Goal: Task Accomplishment & Management: Manage account settings

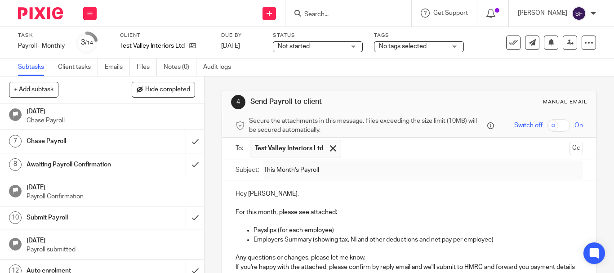
scroll to position [220, 0]
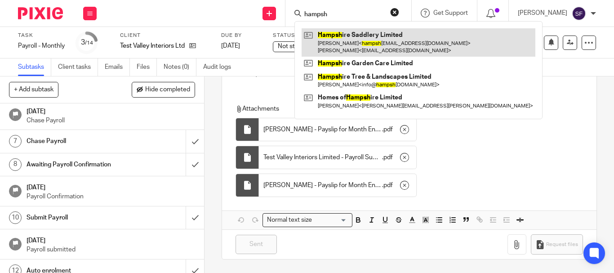
type input "hampsh"
click at [377, 42] on link at bounding box center [419, 42] width 234 height 28
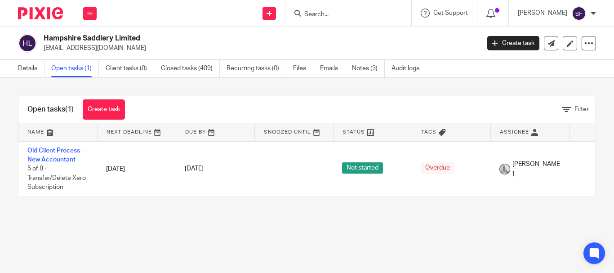
click at [382, 17] on input "Search" at bounding box center [343, 15] width 81 height 8
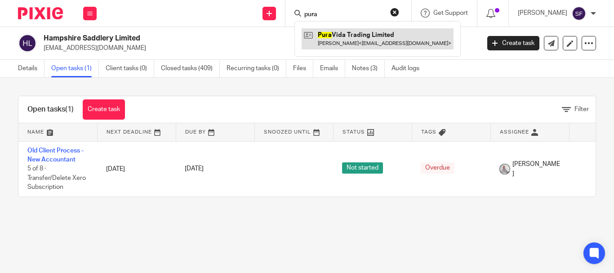
type input "pura"
click at [383, 39] on link at bounding box center [378, 38] width 152 height 21
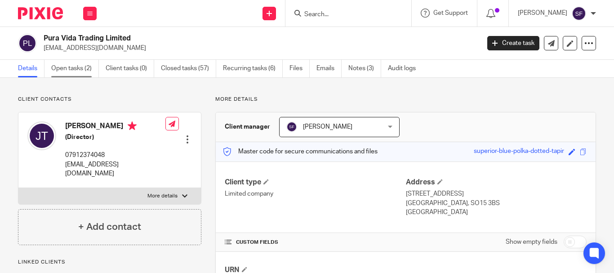
click at [78, 71] on link "Open tasks (2)" at bounding box center [75, 69] width 48 height 18
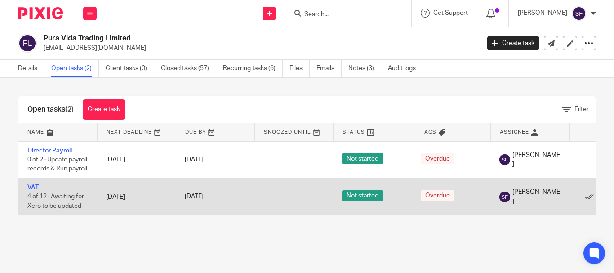
click at [35, 191] on link "VAT" at bounding box center [32, 187] width 11 height 6
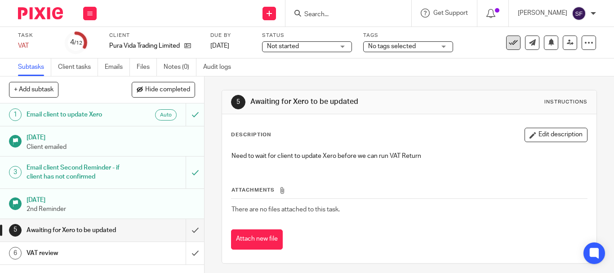
click at [509, 40] on icon at bounding box center [513, 42] width 9 height 9
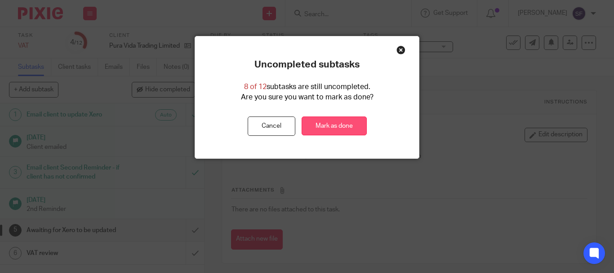
click at [361, 127] on link "Mark as done" at bounding box center [334, 125] width 65 height 19
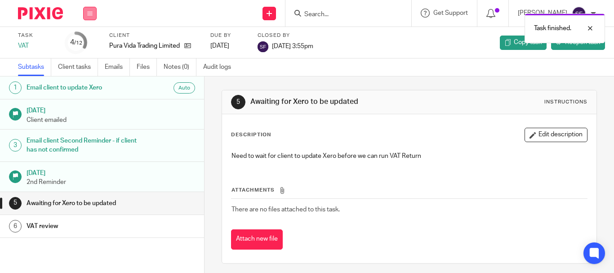
click at [92, 12] on icon at bounding box center [89, 13] width 5 height 5
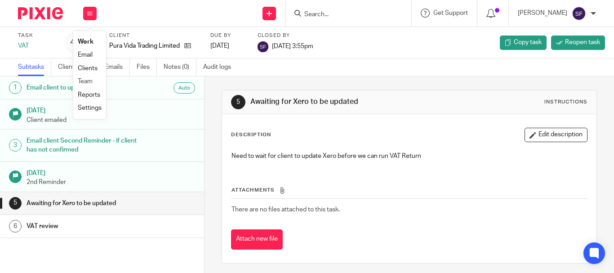
click at [94, 79] on li "Team" at bounding box center [90, 81] width 24 height 13
click at [190, 45] on icon at bounding box center [187, 45] width 7 height 7
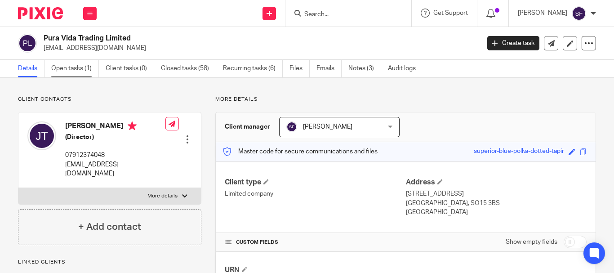
click at [72, 73] on link "Open tasks (1)" at bounding box center [75, 69] width 48 height 18
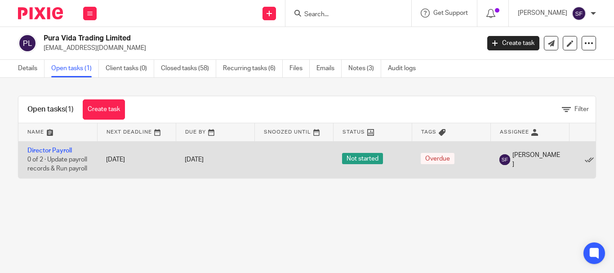
click at [51, 145] on td "Director Payroll 0 of 2 · Update payroll records & Run payroll" at bounding box center [57, 159] width 79 height 37
click at [54, 151] on link "Director Payroll" at bounding box center [49, 150] width 45 height 6
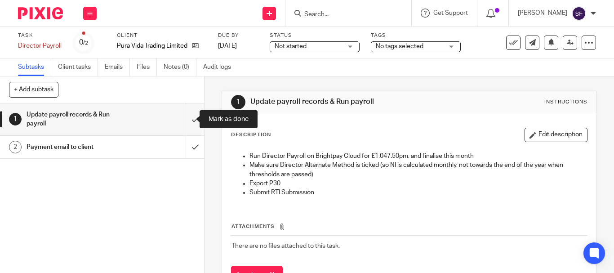
click at [185, 120] on input "submit" at bounding box center [102, 119] width 204 height 32
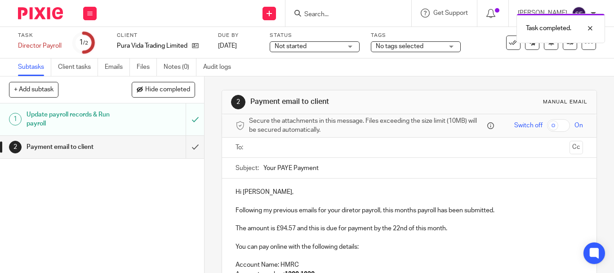
scroll to position [45, 0]
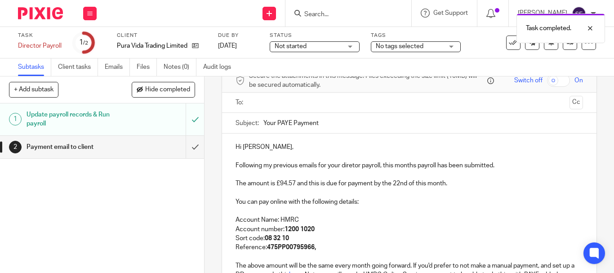
click at [346, 166] on p "Following my previous emails for your diretor payroll, this months payroll has …" at bounding box center [410, 165] width 348 height 9
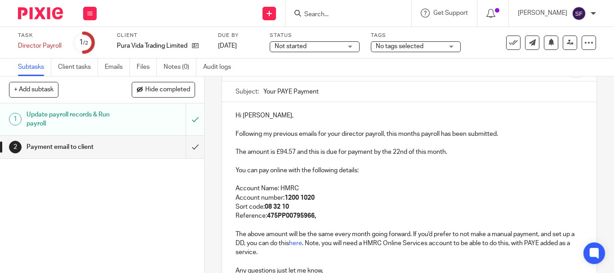
scroll to position [90, 0]
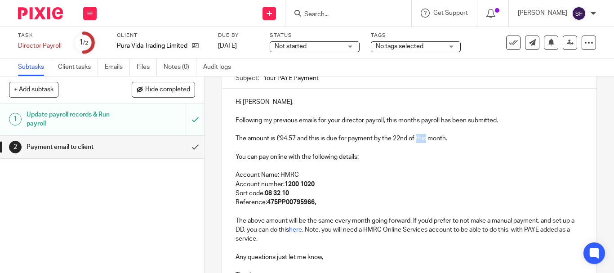
drag, startPoint x: 415, startPoint y: 138, endPoint x: 424, endPoint y: 139, distance: 9.5
click at [424, 139] on p "The amount is £94.57 and this is due for payment by the 22nd of this month." at bounding box center [410, 138] width 348 height 9
drag, startPoint x: 387, startPoint y: 121, endPoint x: 235, endPoint y: 123, distance: 152.4
click at [236, 123] on p "Following my previous emails for your director payroll, this months payroll has…" at bounding box center [410, 120] width 348 height 9
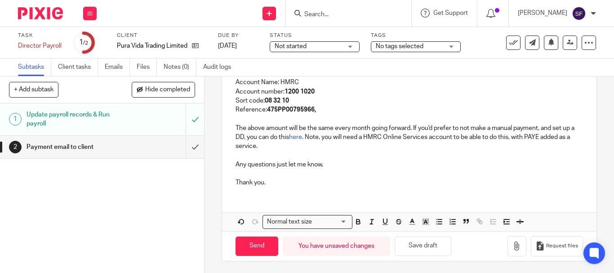
scroll to position [184, 0]
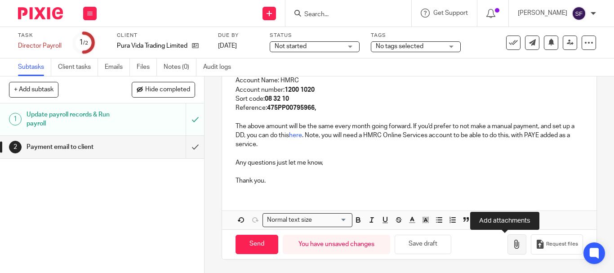
click at [512, 243] on icon "button" at bounding box center [516, 244] width 9 height 9
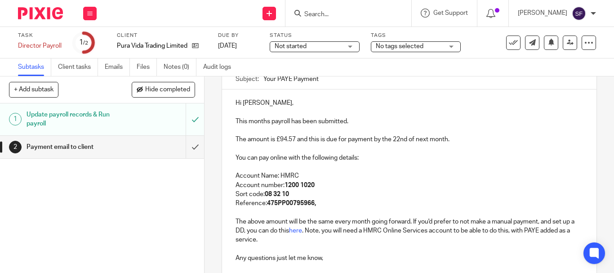
scroll to position [49, 0]
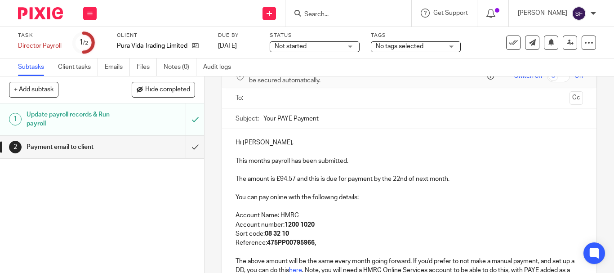
click at [269, 89] on div at bounding box center [410, 98] width 320 height 20
click at [273, 98] on input "text" at bounding box center [408, 98] width 313 height 10
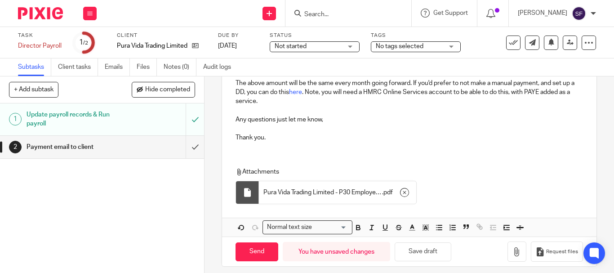
scroll to position [237, 0]
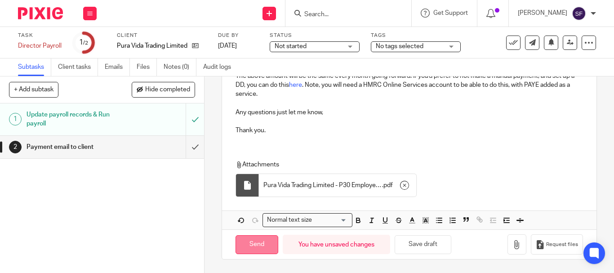
click at [259, 248] on input "Send" at bounding box center [257, 244] width 43 height 19
type input "Sent"
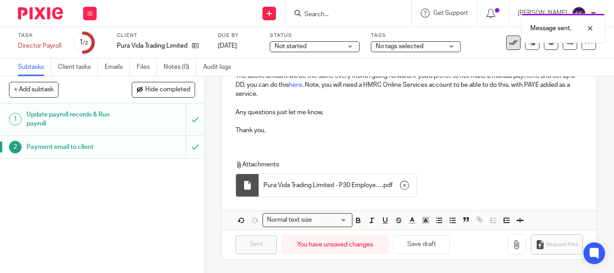
click at [509, 47] on icon at bounding box center [513, 42] width 9 height 9
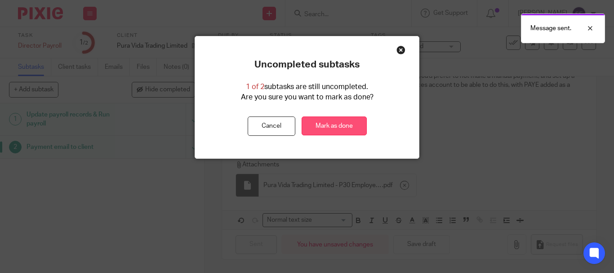
click at [340, 127] on link "Mark as done" at bounding box center [334, 125] width 65 height 19
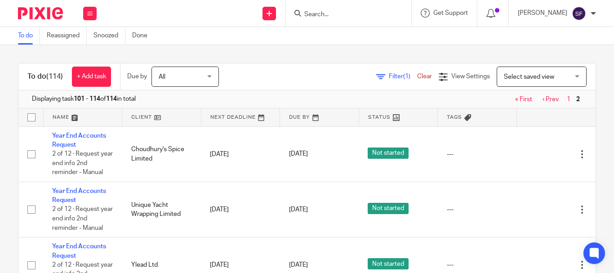
click at [334, 15] on input "Search" at bounding box center [343, 15] width 81 height 8
type input "angl"
click at [358, 38] on link at bounding box center [357, 34] width 111 height 13
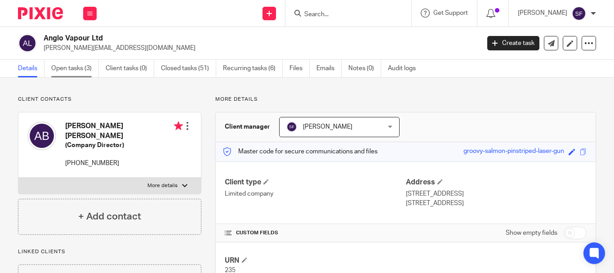
click at [86, 68] on link "Open tasks (3)" at bounding box center [75, 69] width 48 height 18
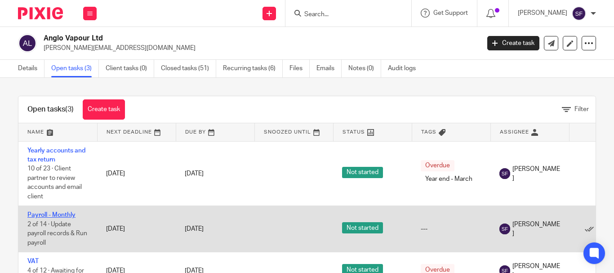
click at [53, 216] on link "Payroll - Monthly" at bounding box center [51, 215] width 48 height 6
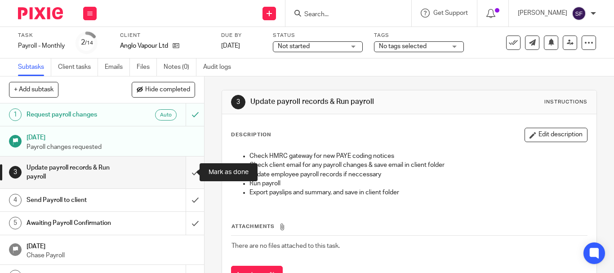
click at [185, 175] on input "submit" at bounding box center [102, 172] width 204 height 32
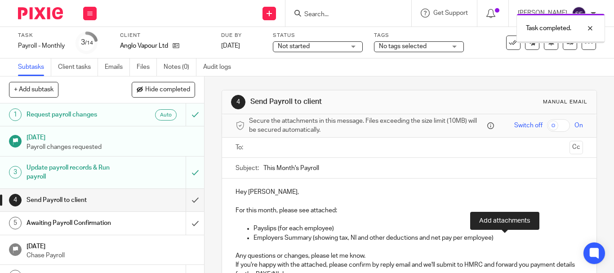
scroll to position [111, 0]
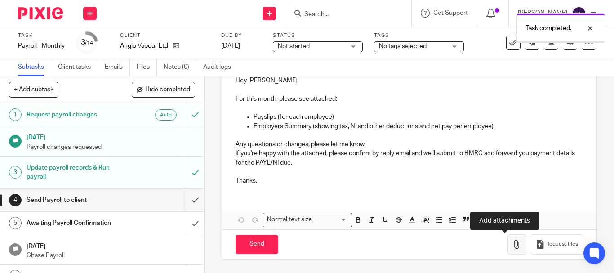
click at [512, 245] on icon "button" at bounding box center [516, 244] width 9 height 9
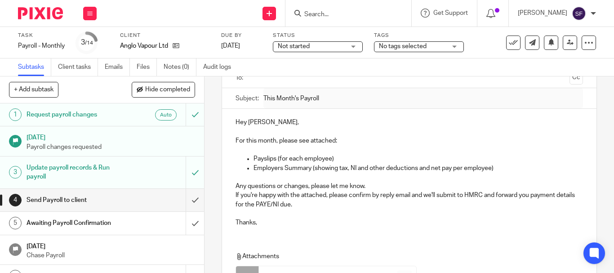
scroll to position [0, 0]
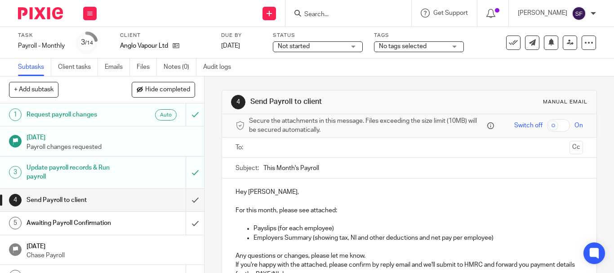
click at [272, 145] on input "text" at bounding box center [408, 148] width 313 height 10
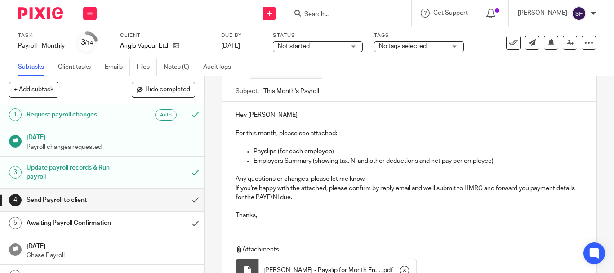
scroll to position [220, 0]
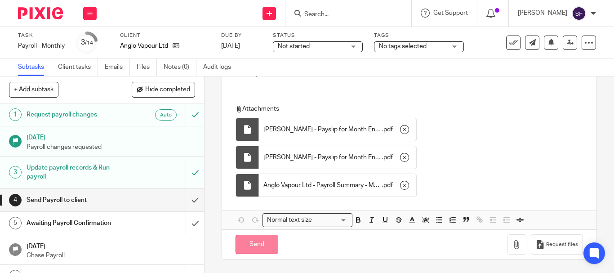
click at [259, 241] on input "Send" at bounding box center [257, 244] width 43 height 19
type input "Sent"
